Goal: Transaction & Acquisition: Subscribe to service/newsletter

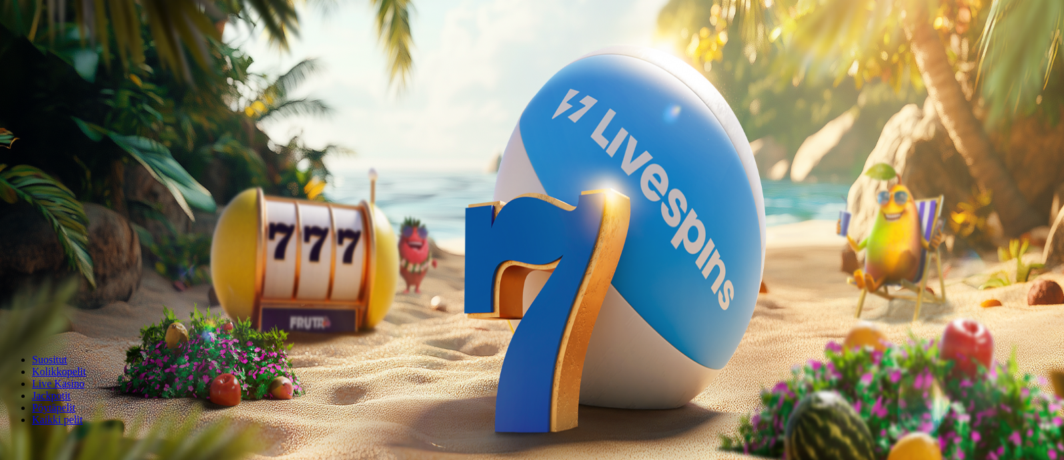
scroll to position [81, 0]
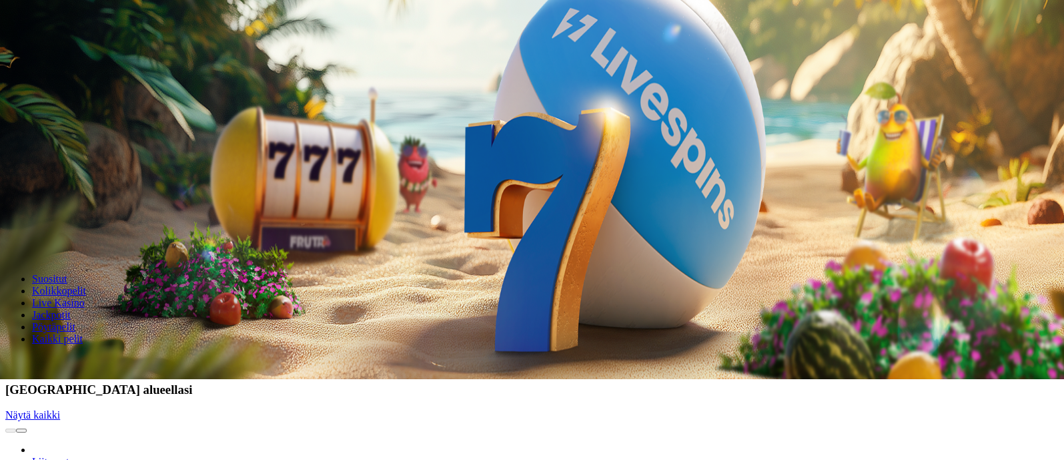
click at [57, 21] on span "Tarjoukset" at bounding box center [54, 14] width 45 height 11
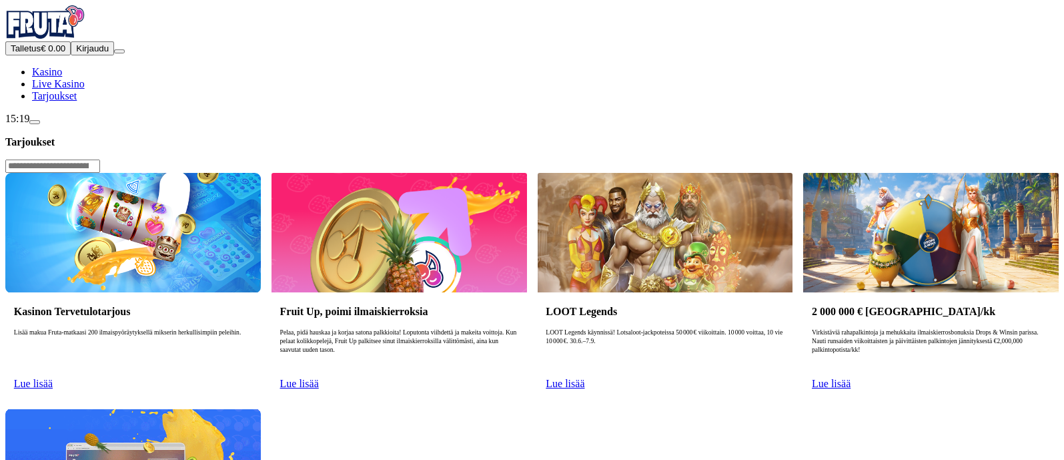
click at [53, 378] on link "Lue lisää" at bounding box center [33, 383] width 39 height 11
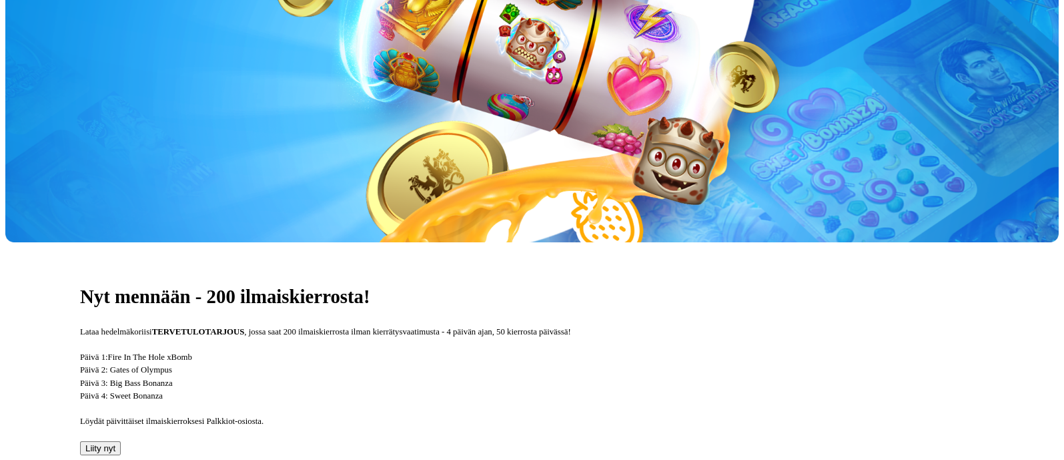
scroll to position [273, 0]
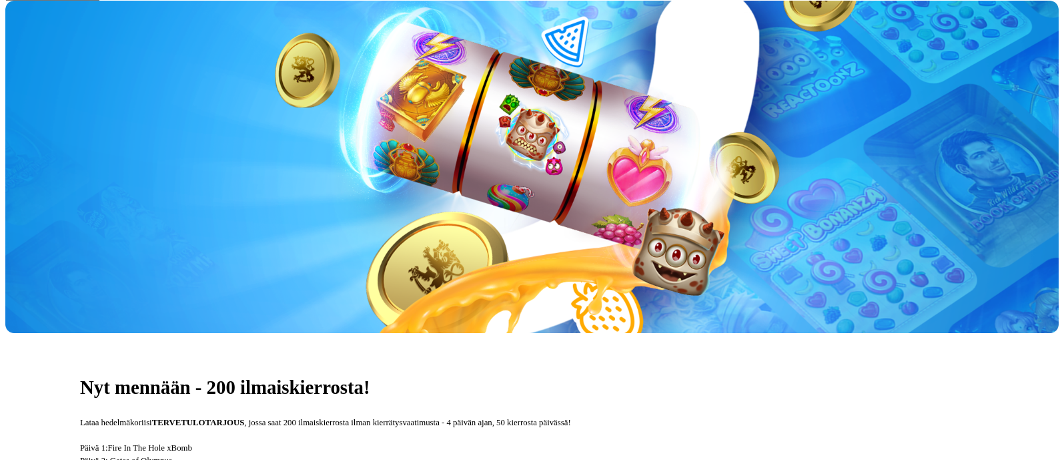
scroll to position [0, 0]
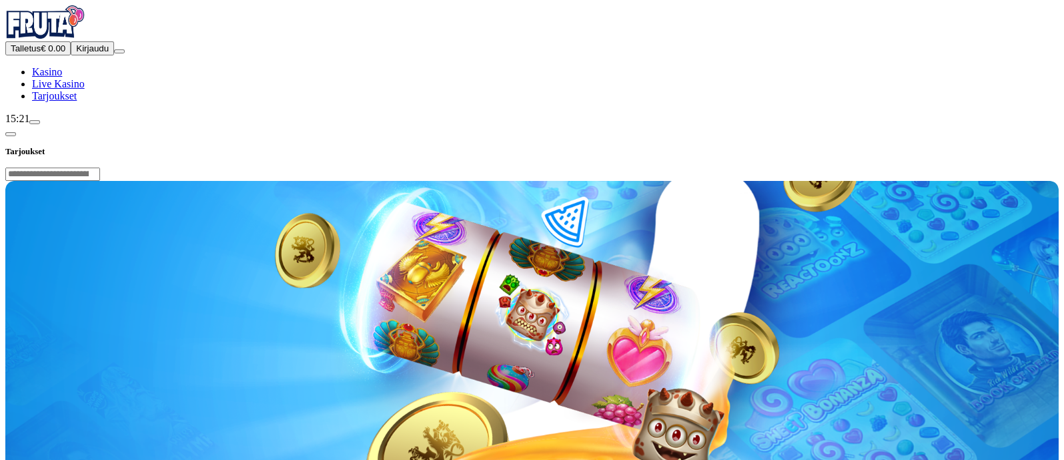
click at [11, 134] on span "chevron-left icon" at bounding box center [11, 134] width 0 height 0
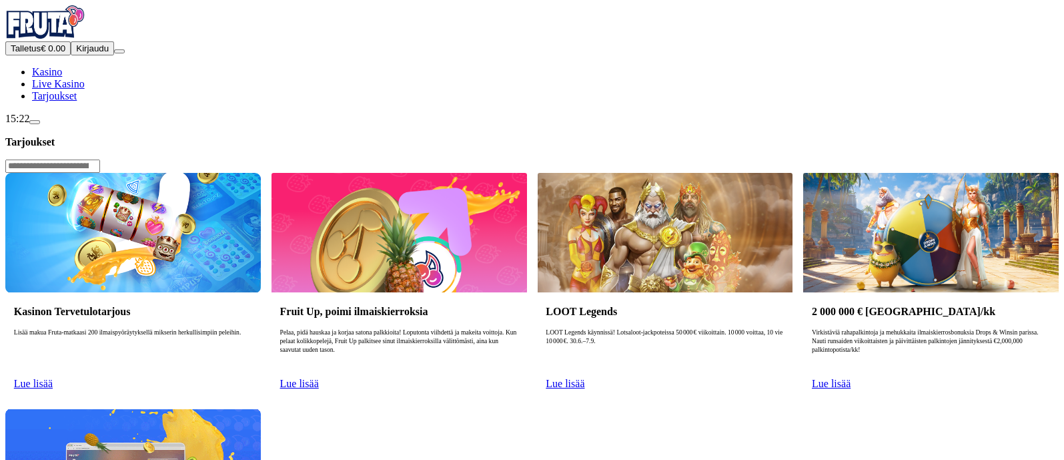
click at [53, 378] on link "Lue lisää" at bounding box center [33, 383] width 39 height 11
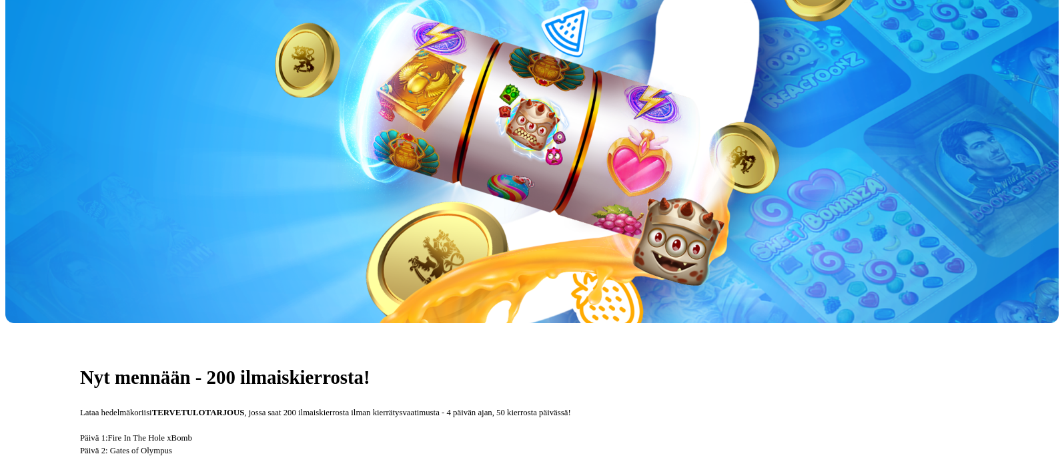
scroll to position [203, 0]
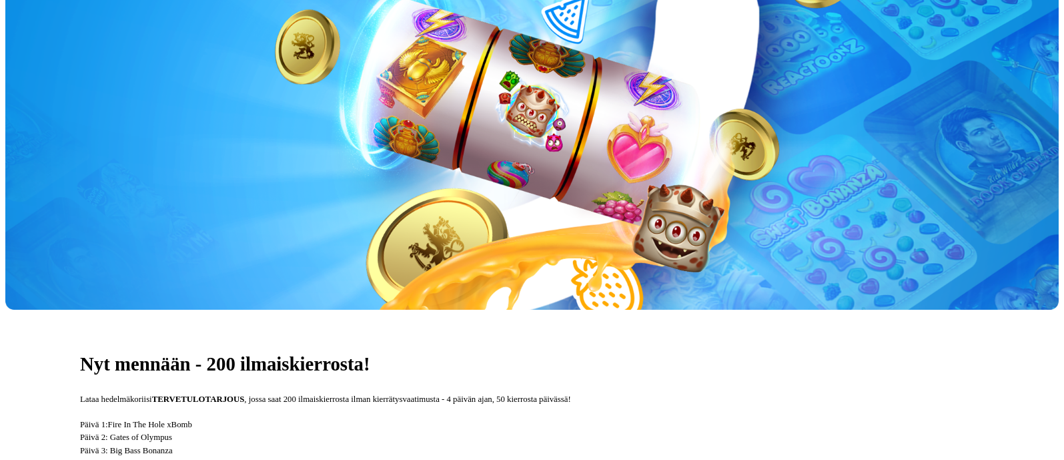
click at [490, 418] on p "Päivä 1: Fire In The Hole xBomb Päivä 2: Gates of Olympus Päivä 3: Big Bass Bon…" at bounding box center [532, 443] width 904 height 51
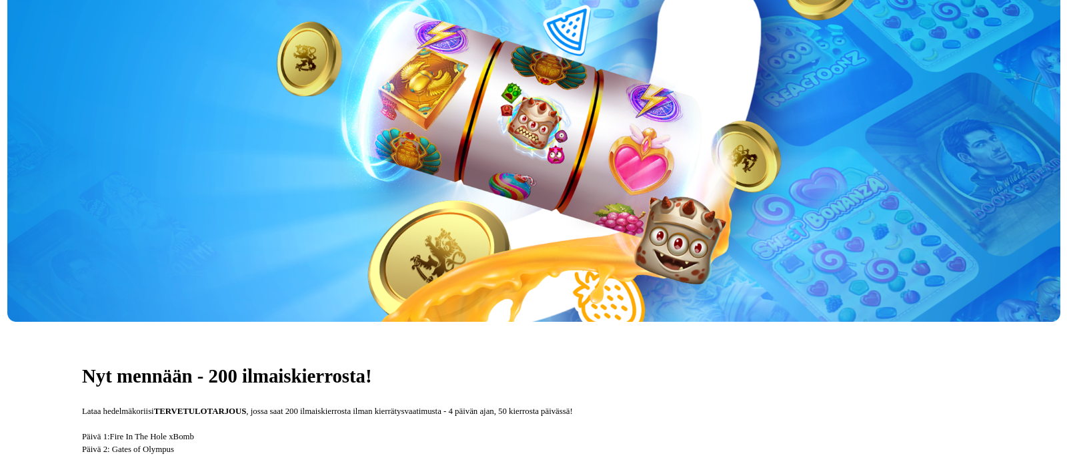
scroll to position [0, 0]
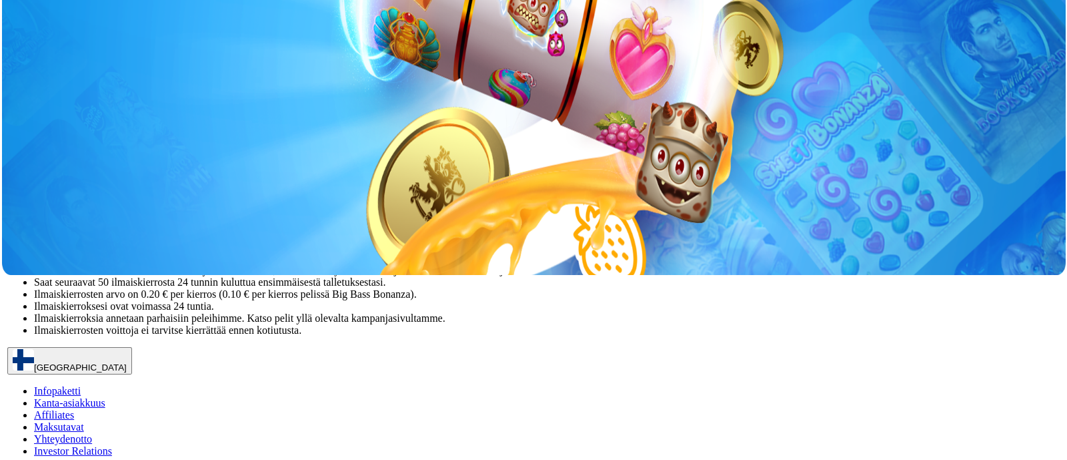
scroll to position [194, 0]
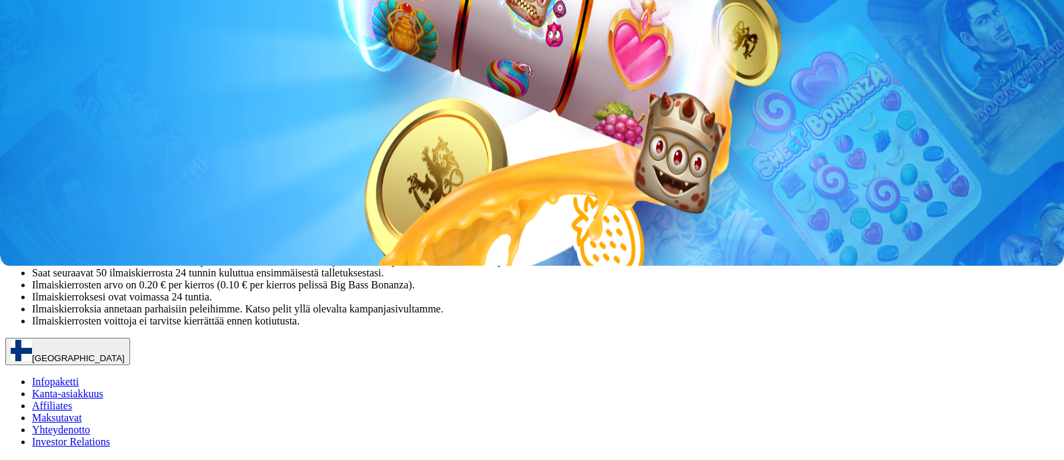
click at [41, 165] on span "Liity nyt" at bounding box center [26, 160] width 30 height 10
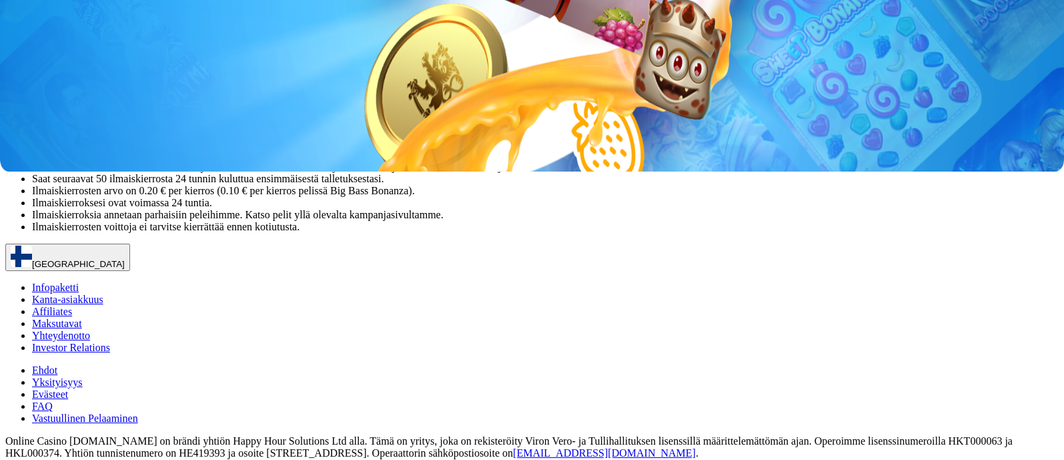
scroll to position [325, 0]
